Goal: Information Seeking & Learning: Find specific fact

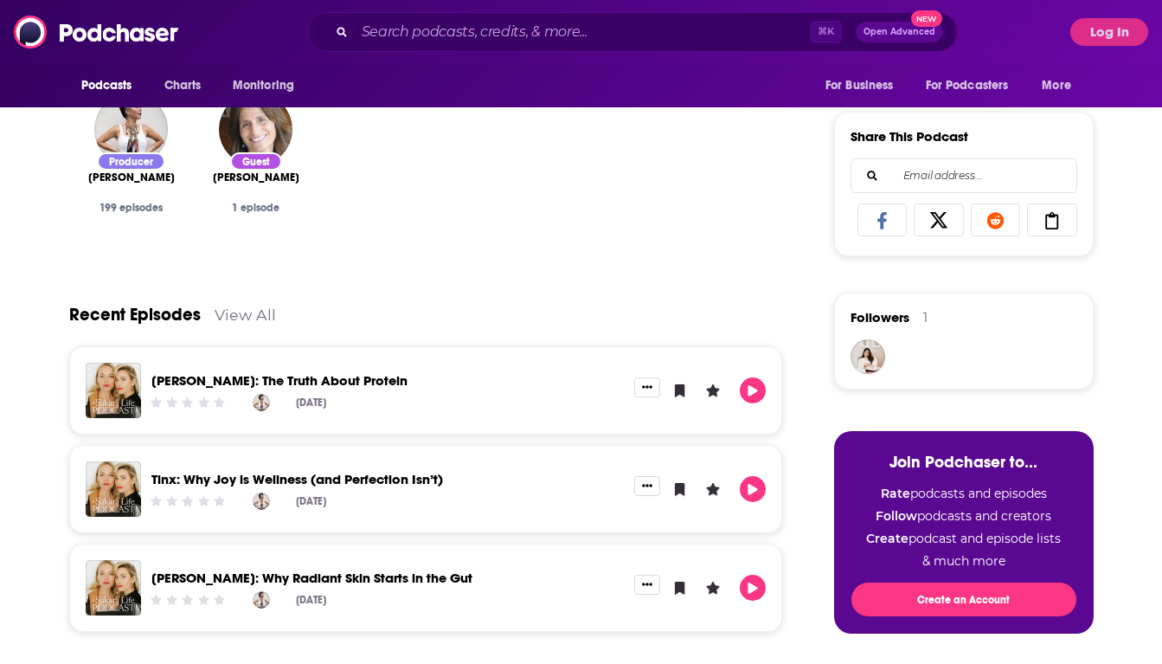
scroll to position [647, 0]
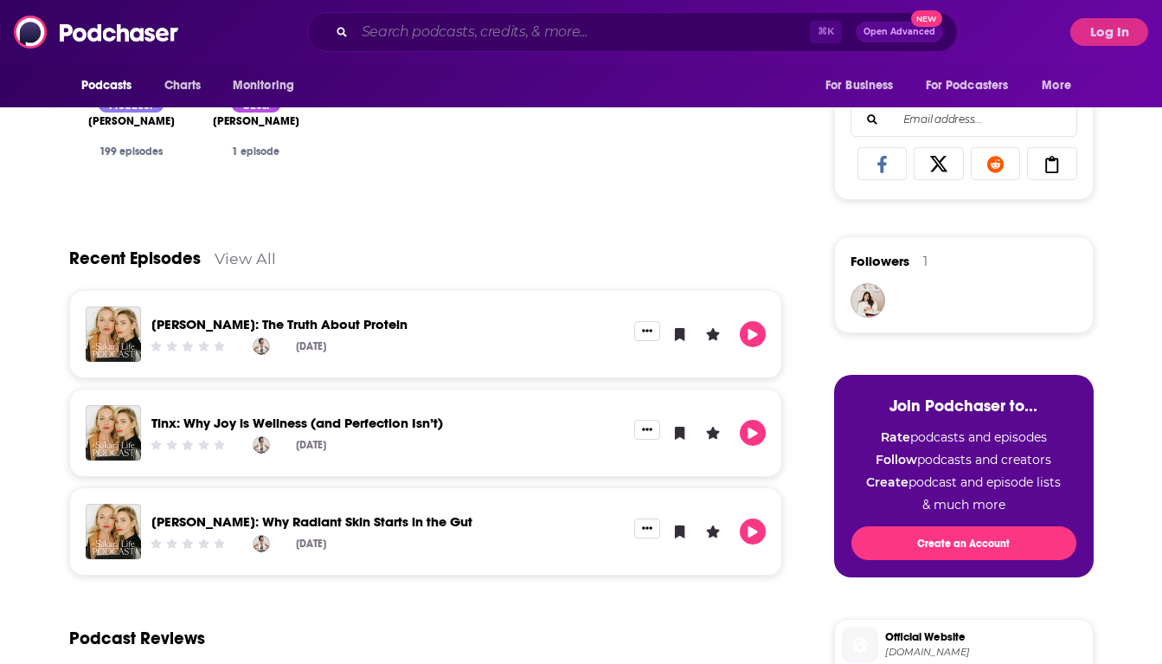
click at [382, 26] on input "Search podcasts, credits, & more..." at bounding box center [582, 32] width 455 height 28
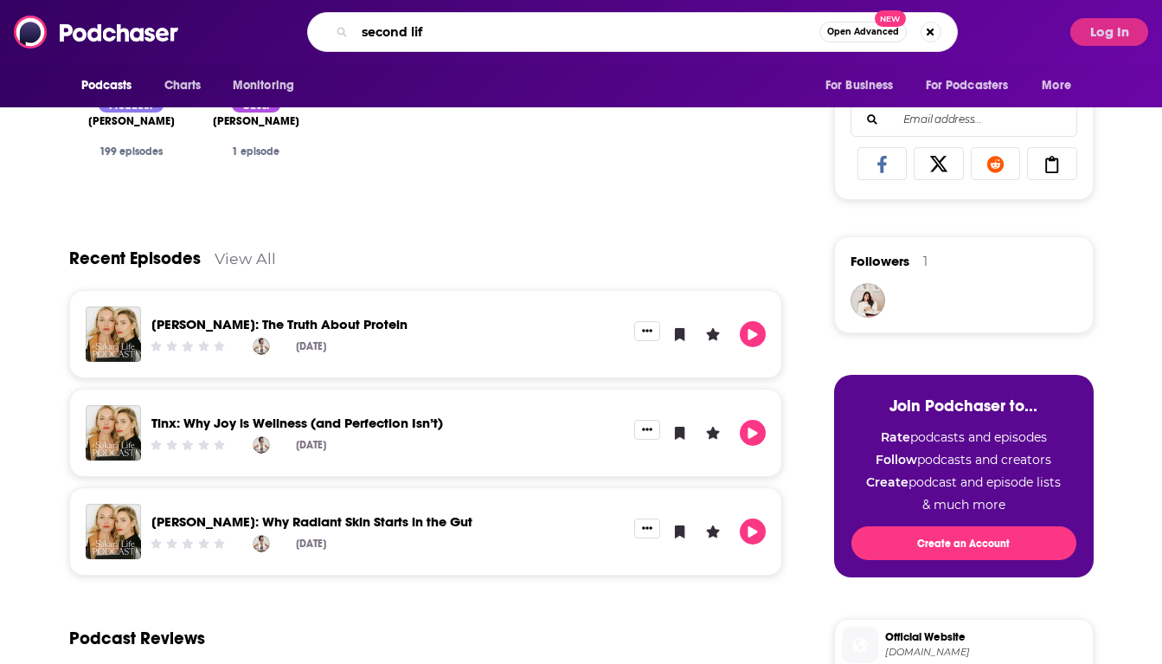
type input "second life"
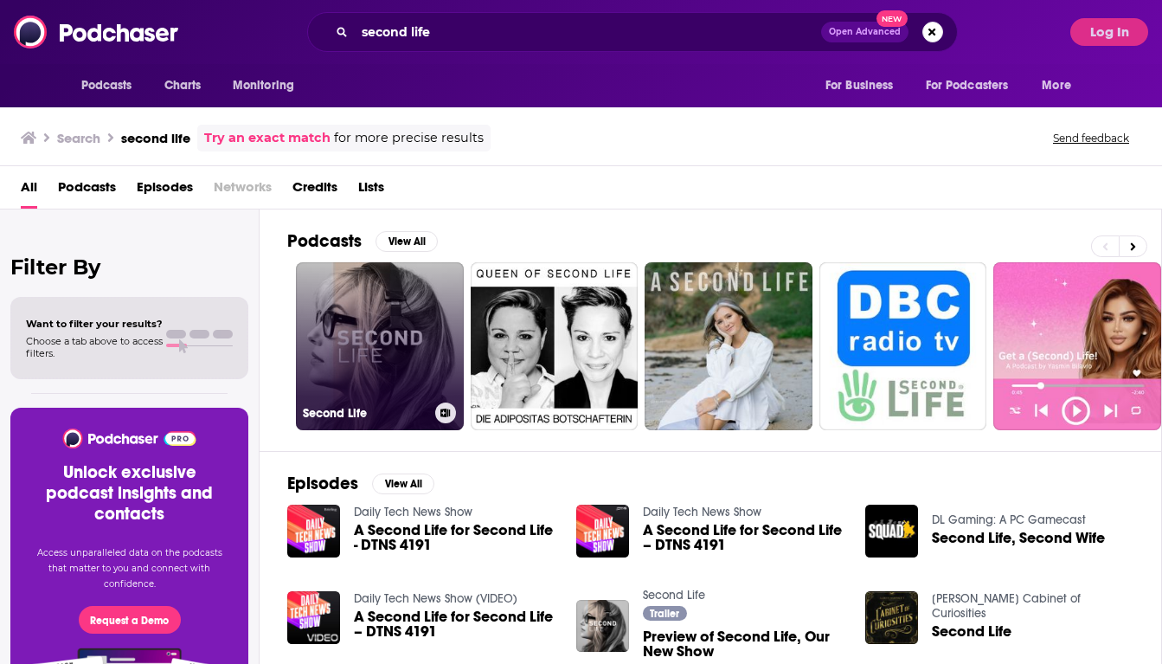
click at [386, 284] on link "Second Life" at bounding box center [380, 346] width 168 height 168
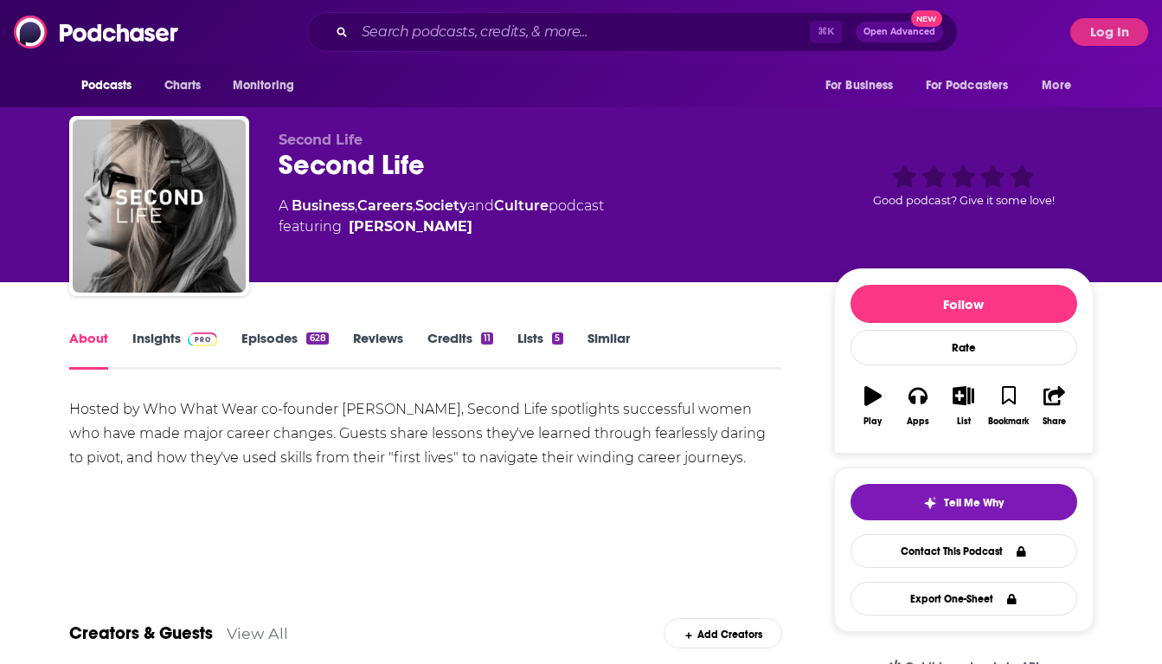
click at [165, 339] on link "Insights" at bounding box center [175, 350] width 86 height 40
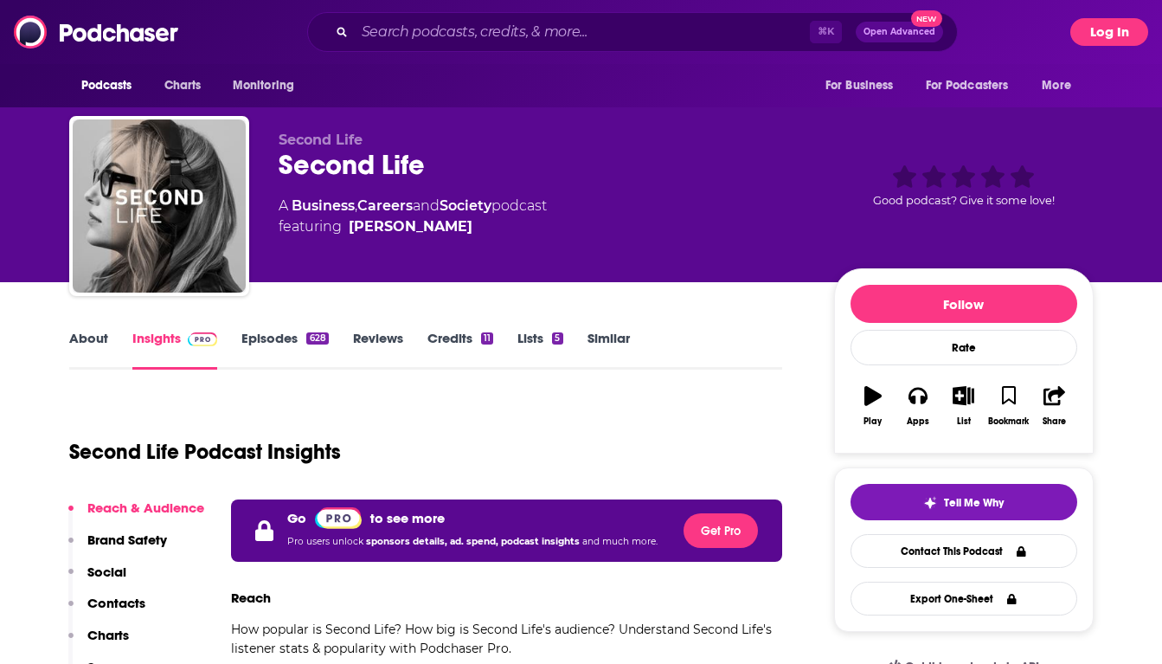
click at [1094, 35] on button "Log In" at bounding box center [1110, 32] width 78 height 28
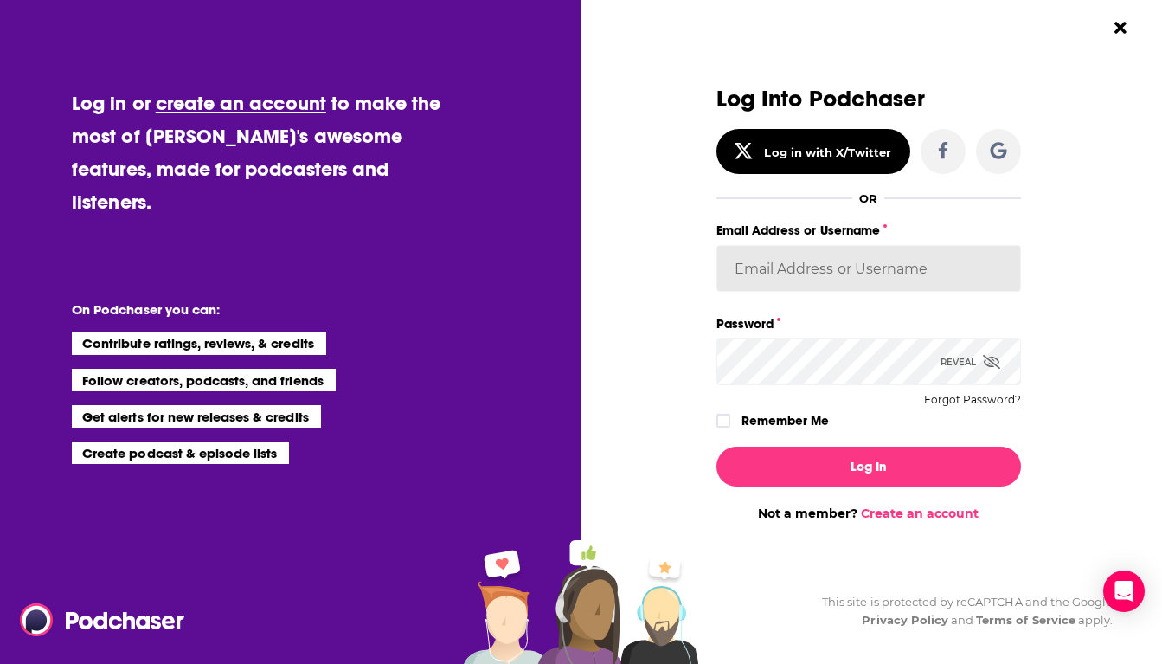
click at [753, 280] on input "Email Address or Username" at bounding box center [869, 268] width 305 height 47
type input "autumncomm"
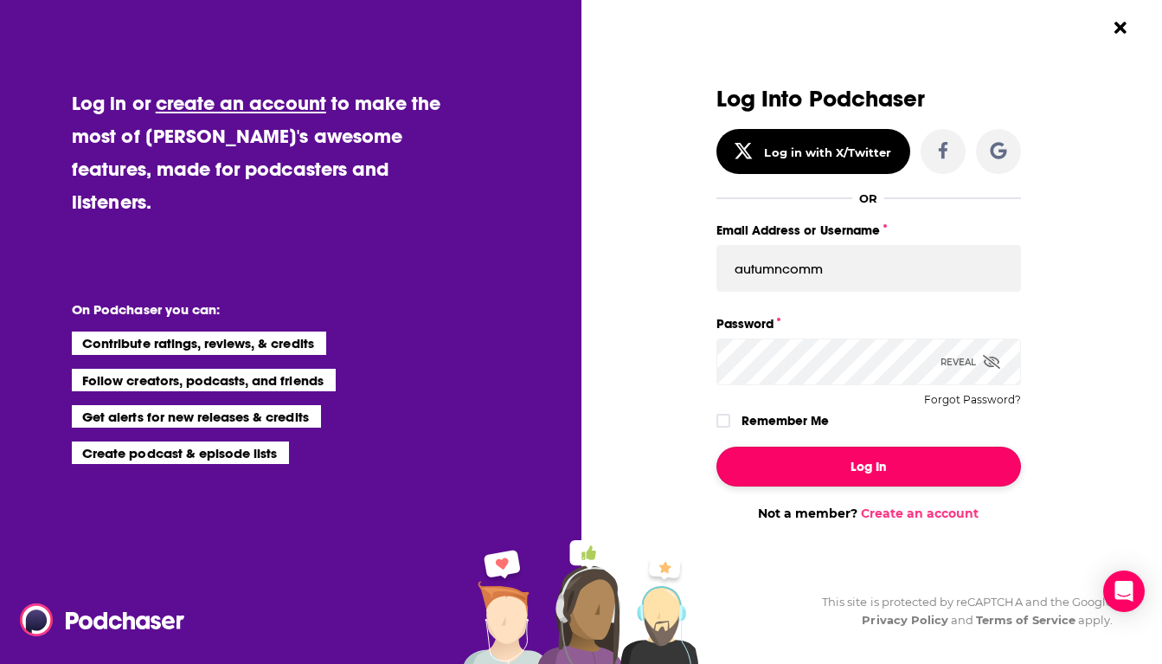
click at [833, 462] on button "Log In" at bounding box center [869, 467] width 305 height 40
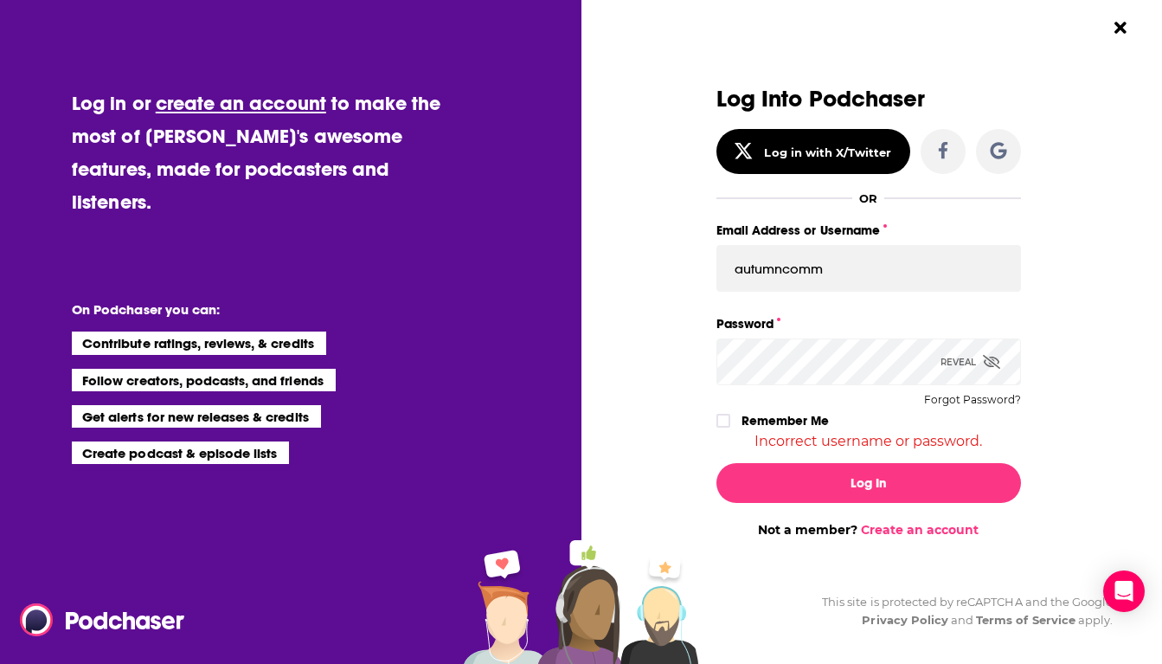
click at [717, 463] on button "Log In" at bounding box center [869, 483] width 305 height 40
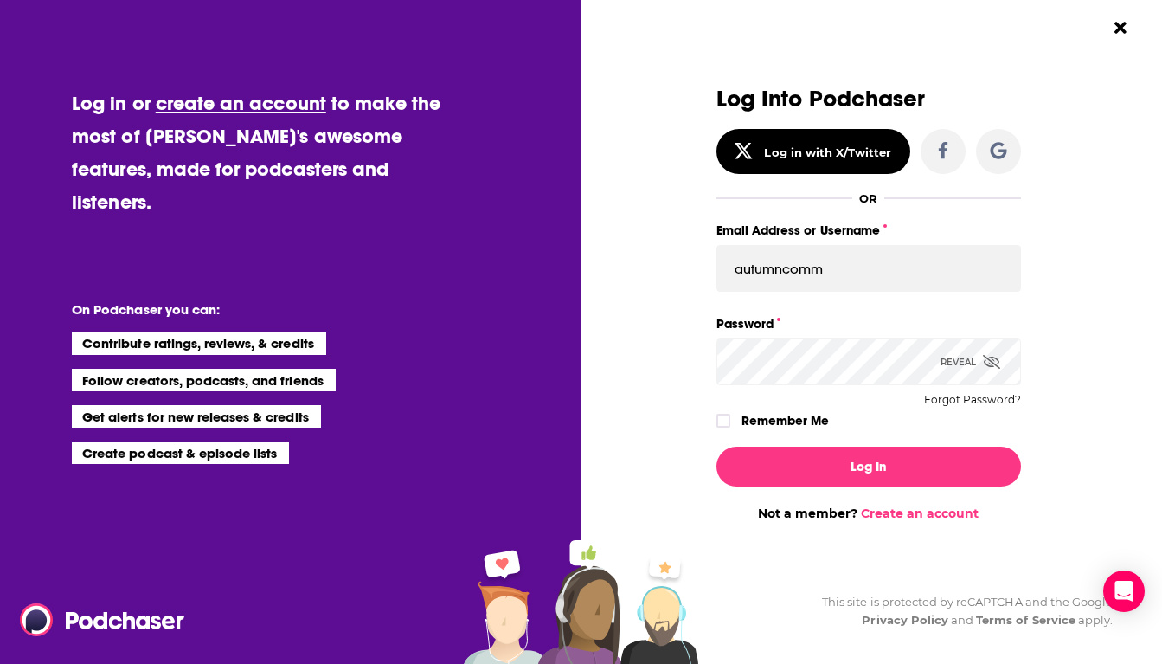
click at [798, 442] on div "Log In Not a member? Create an account" at bounding box center [869, 477] width 305 height 88
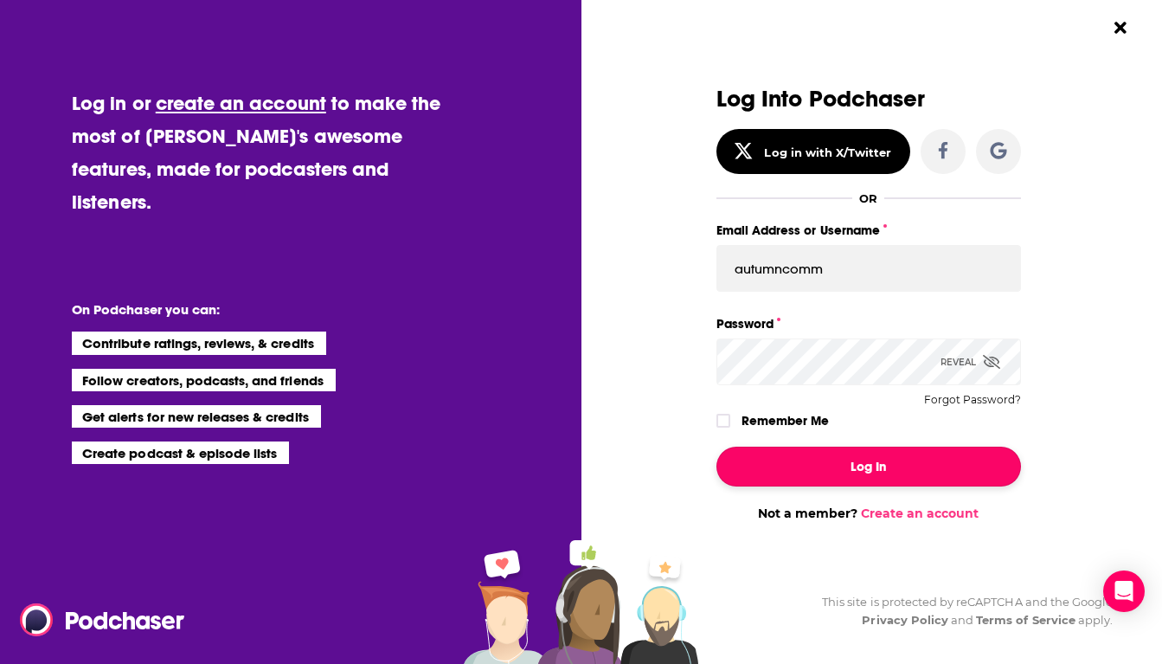
click at [798, 464] on button "Log In" at bounding box center [869, 467] width 305 height 40
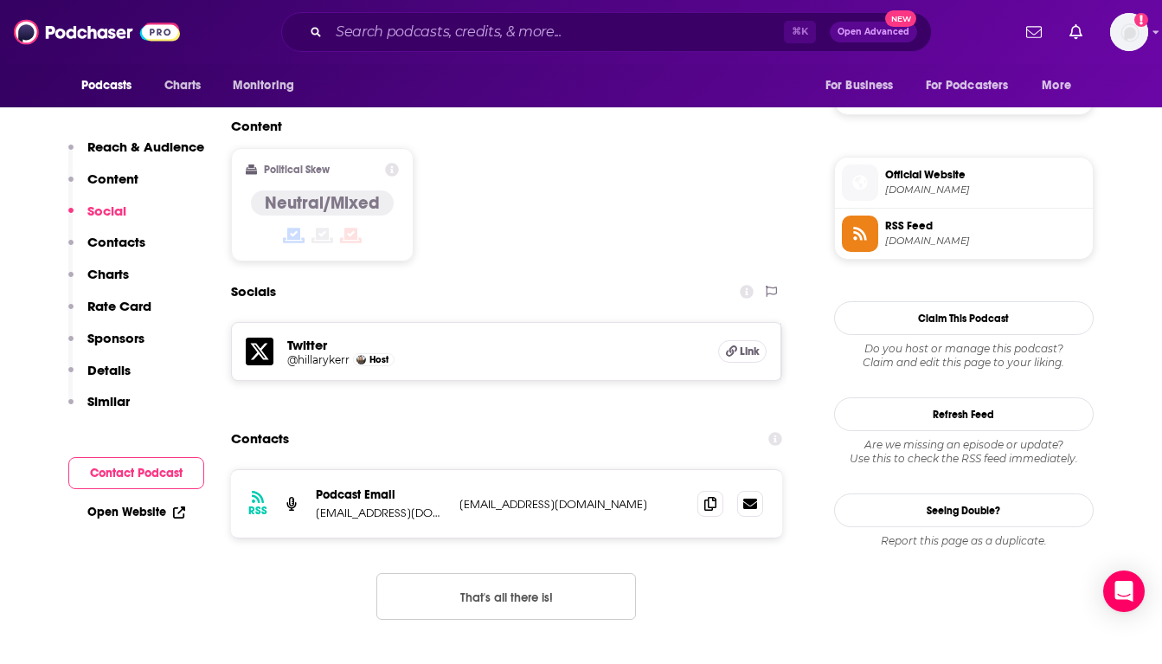
scroll to position [1313, 0]
click at [709, 495] on icon at bounding box center [711, 502] width 12 height 14
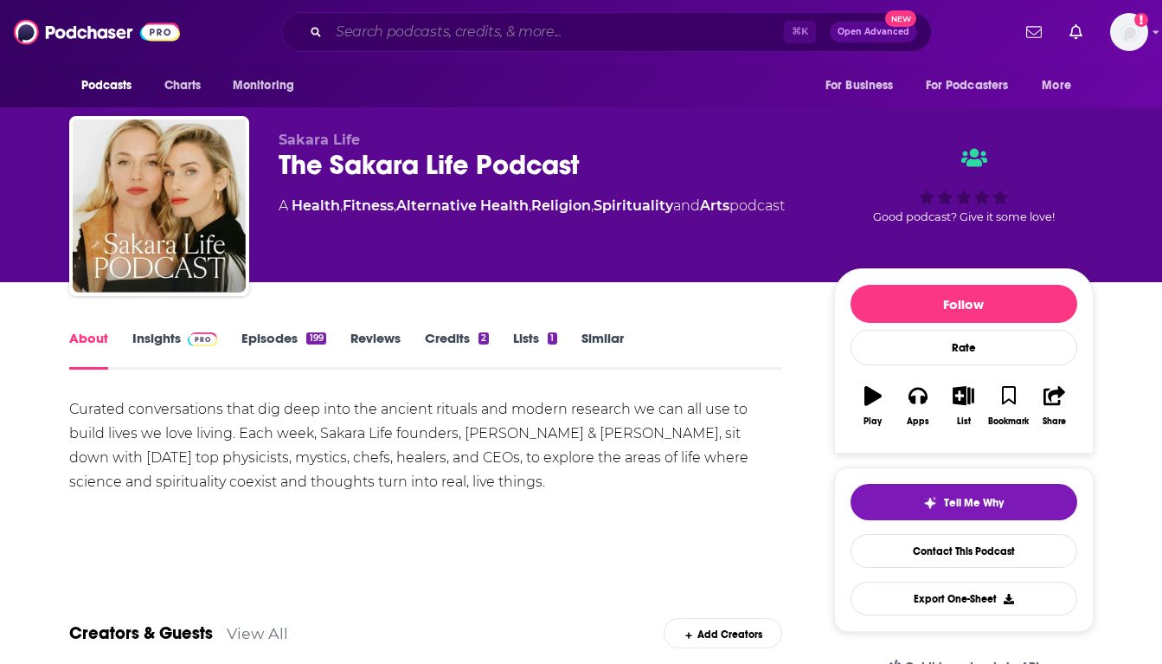
click at [386, 24] on input "Search podcasts, credits, & more..." at bounding box center [556, 32] width 455 height 28
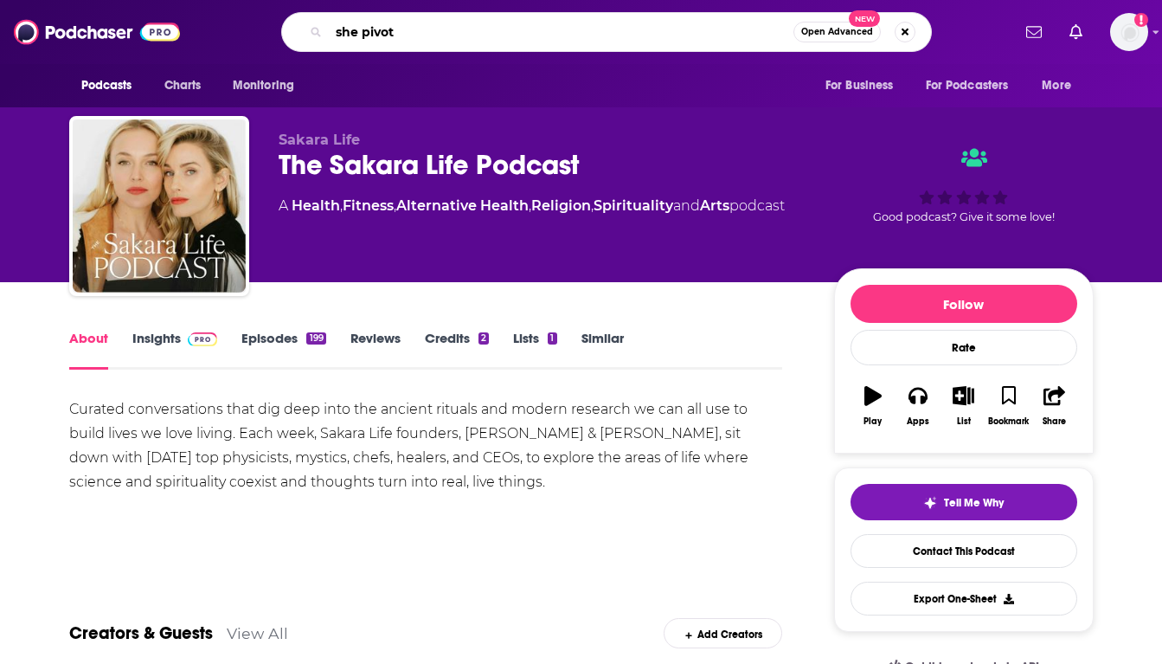
type input "she pivots"
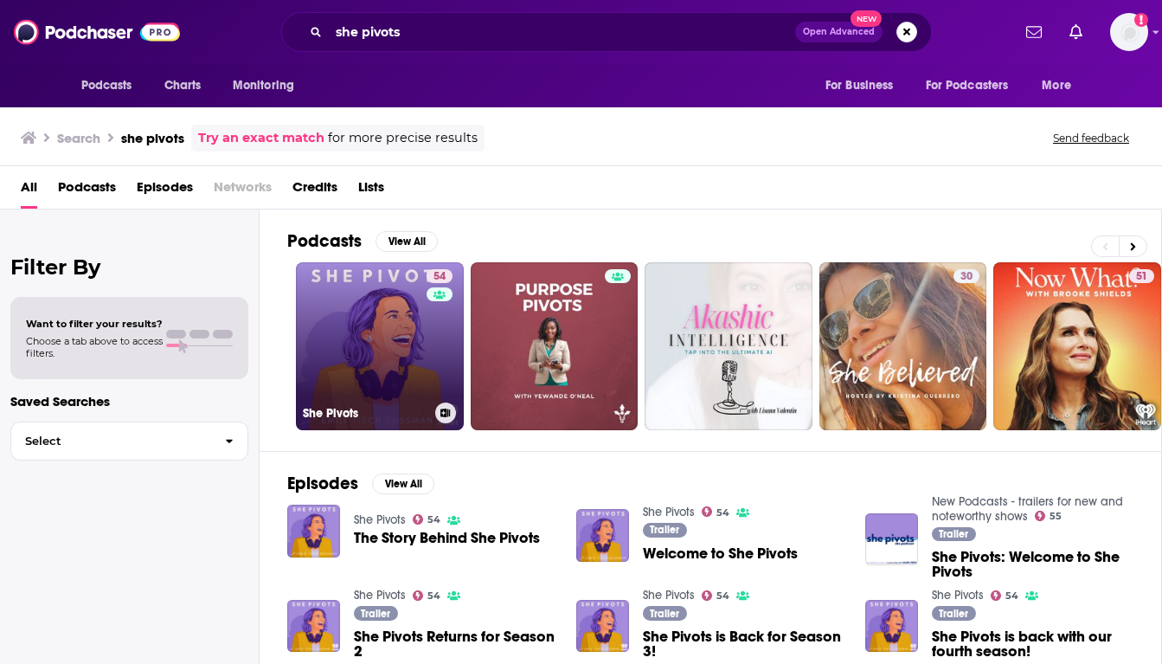
click at [390, 302] on link "54 She Pivots" at bounding box center [380, 346] width 168 height 168
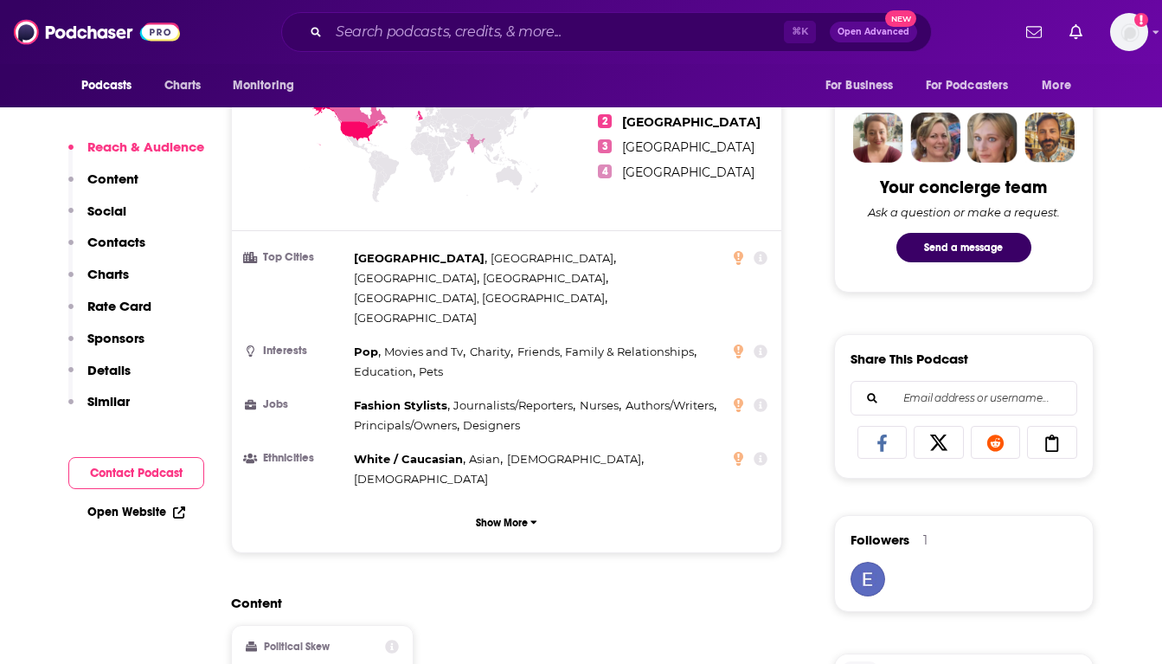
scroll to position [1295, 0]
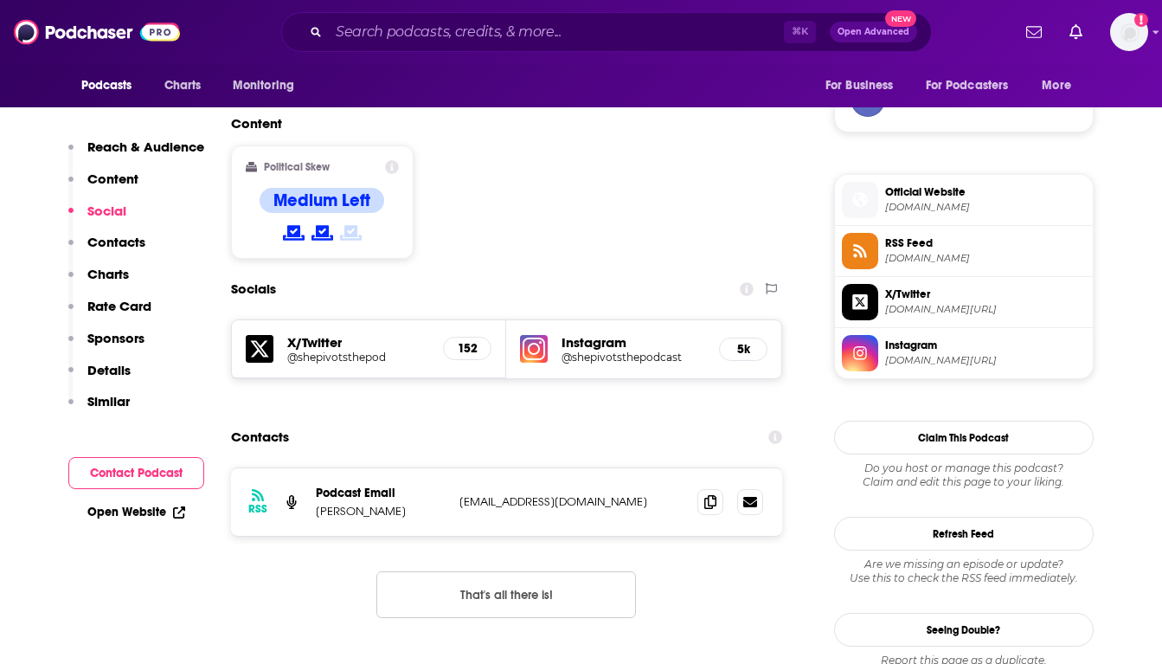
click at [343, 504] on p "Emily Tisch Sussman" at bounding box center [381, 511] width 130 height 15
